Goal: Task Accomplishment & Management: Manage account settings

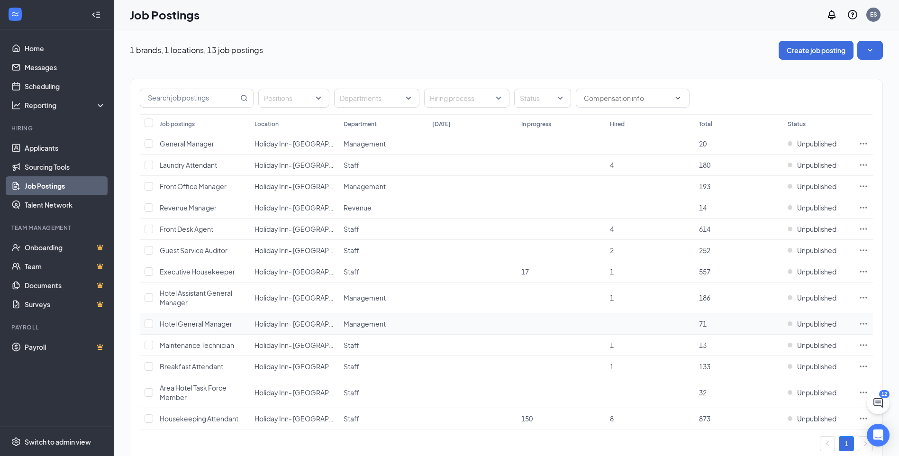
scroll to position [26, 0]
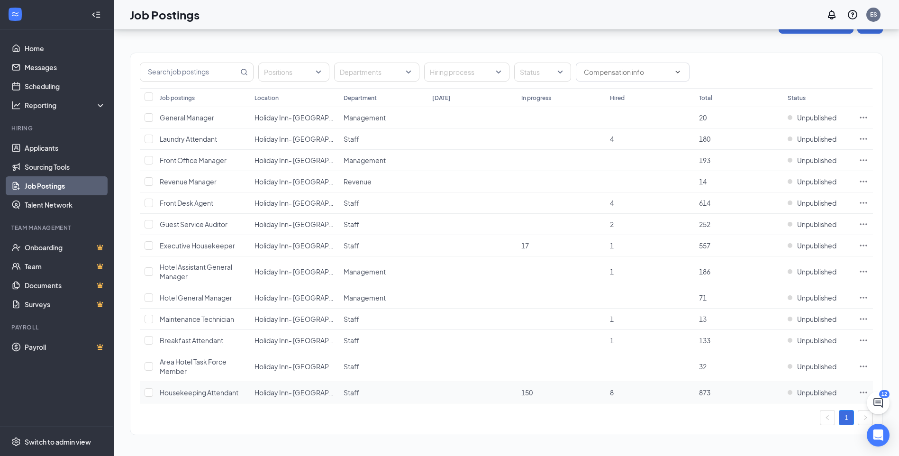
click at [861, 394] on icon "Ellipses" at bounding box center [863, 392] width 9 height 9
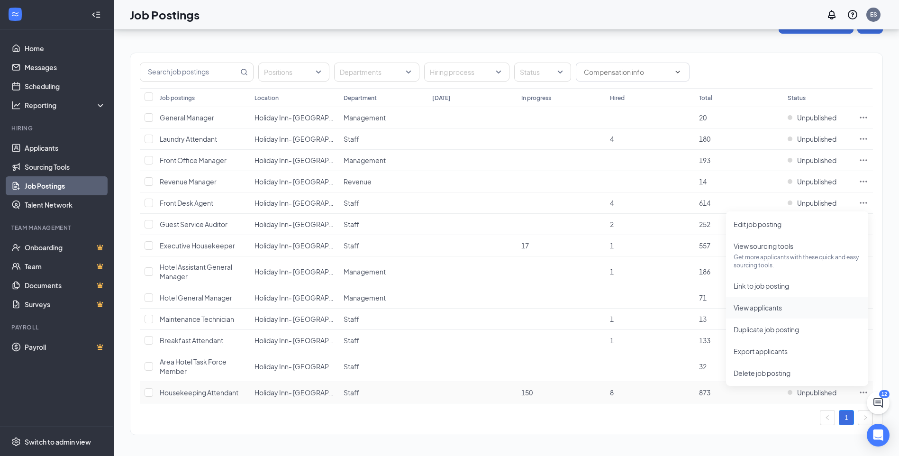
click at [781, 313] on li "View applicants" at bounding box center [797, 308] width 142 height 22
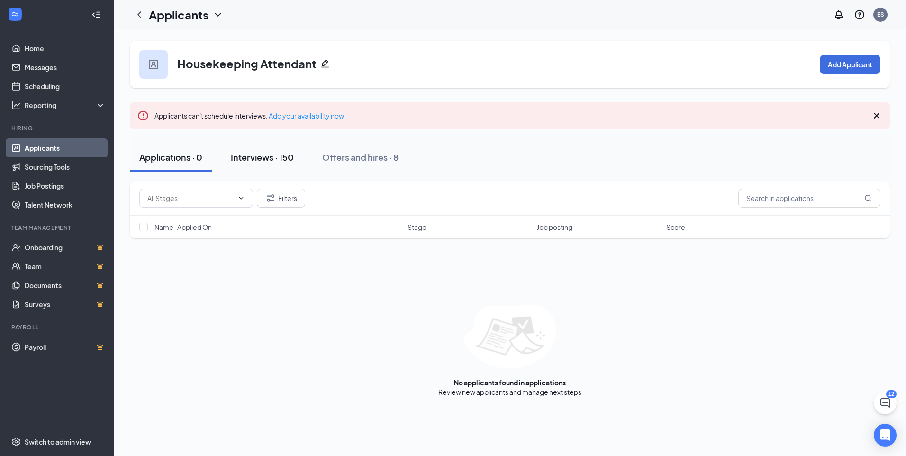
click at [258, 158] on div "Interviews · 150" at bounding box center [262, 157] width 63 height 12
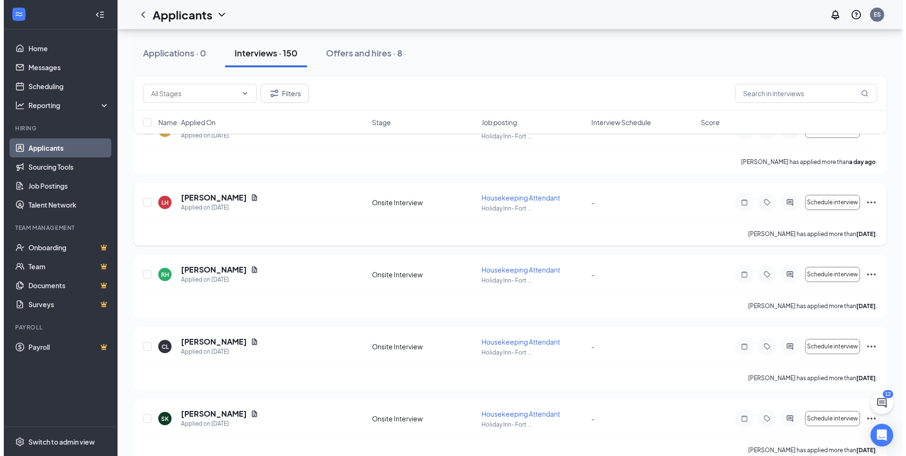
scroll to position [142, 0]
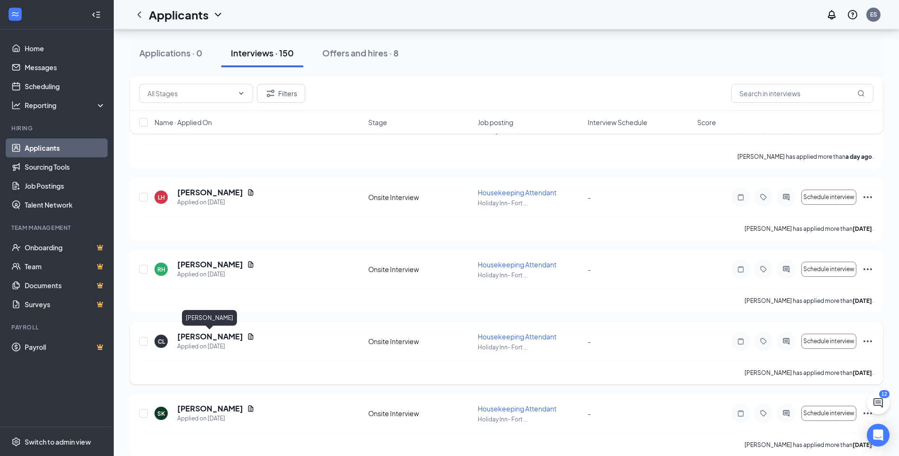
click at [236, 334] on h5 "Constance Lewis" at bounding box center [210, 336] width 66 height 10
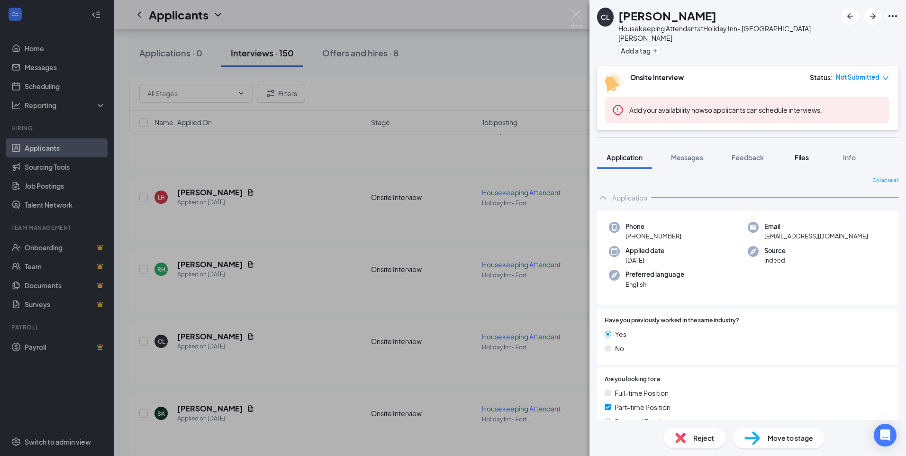
click at [799, 153] on span "Files" at bounding box center [802, 157] width 14 height 9
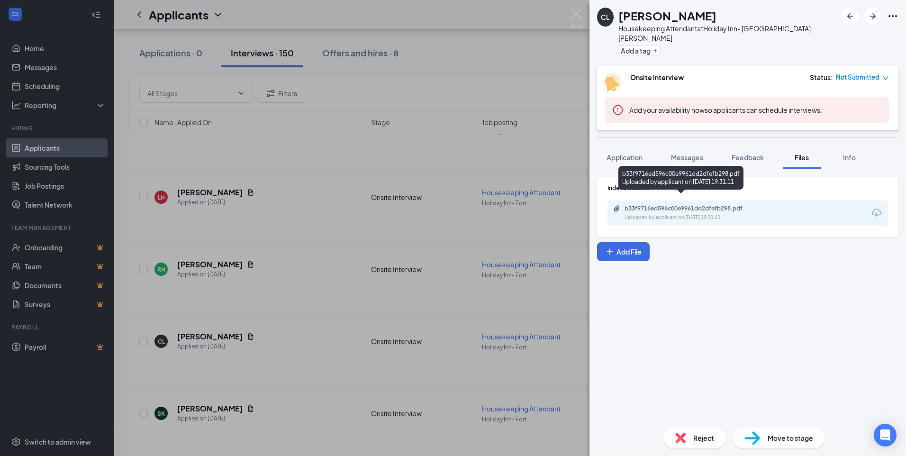
click at [708, 205] on div "b33f9716ed596c00e9961dd2dfefb298.pdf Uploaded by applicant on Aug 24, 2025 at 1…" at bounding box center [690, 213] width 154 height 17
